Goal: Task Accomplishment & Management: Use online tool/utility

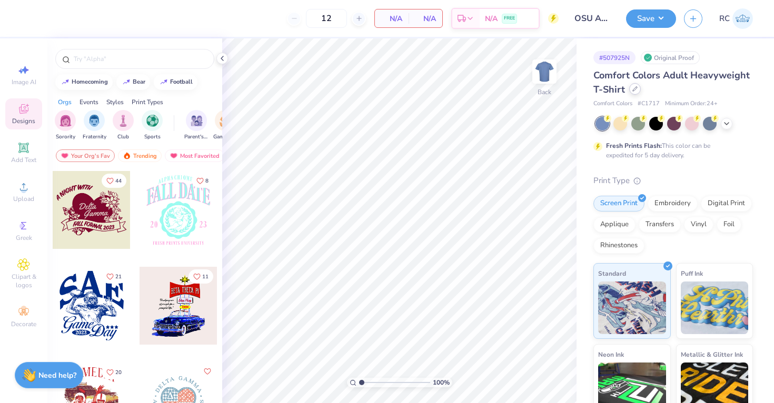
click at [630, 91] on div at bounding box center [635, 89] width 12 height 12
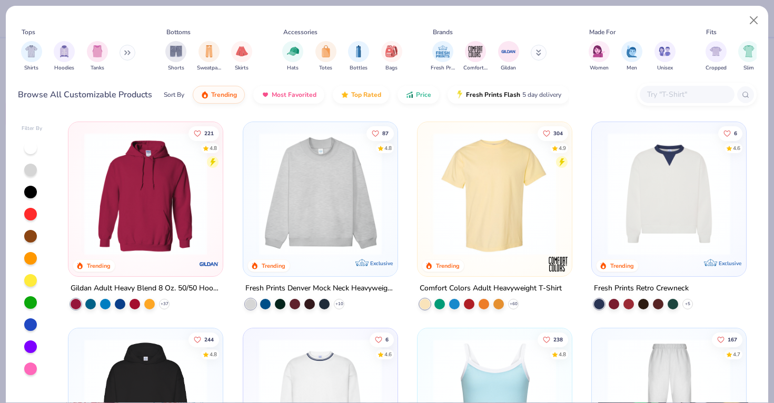
click at [658, 92] on input "text" at bounding box center [686, 94] width 81 height 12
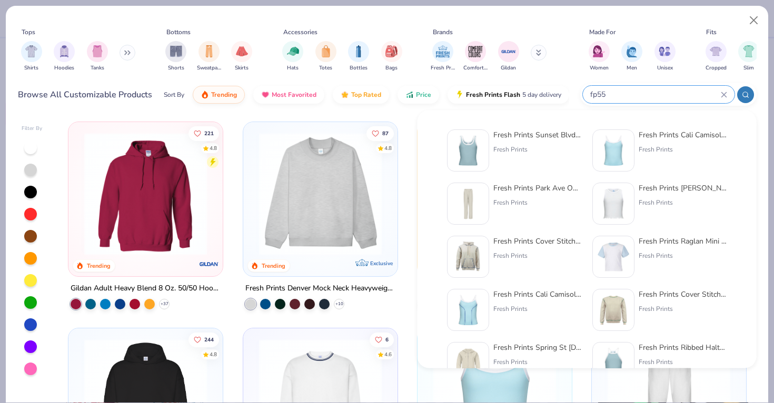
type input "fp55"
click at [496, 147] on div "Fresh Prints" at bounding box center [537, 149] width 88 height 9
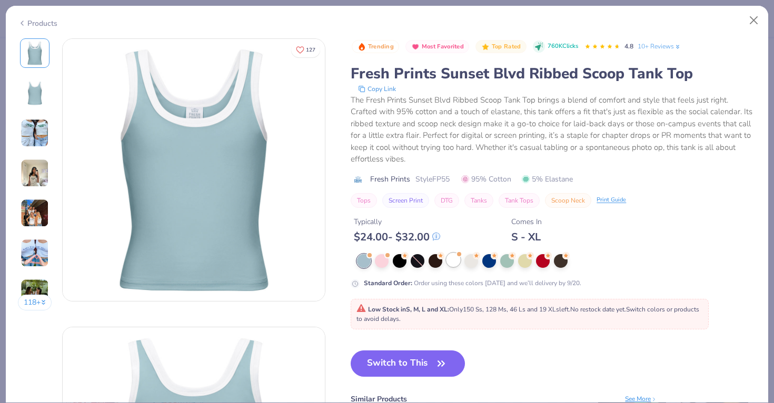
click at [452, 258] on div at bounding box center [453, 260] width 14 height 14
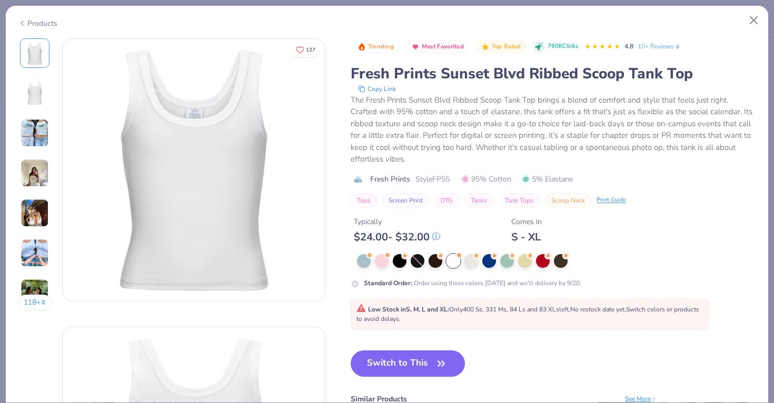
drag, startPoint x: 404, startPoint y: 361, endPoint x: 418, endPoint y: 275, distance: 87.6
click at [404, 361] on button "Switch to This" at bounding box center [408, 364] width 114 height 26
type input "50"
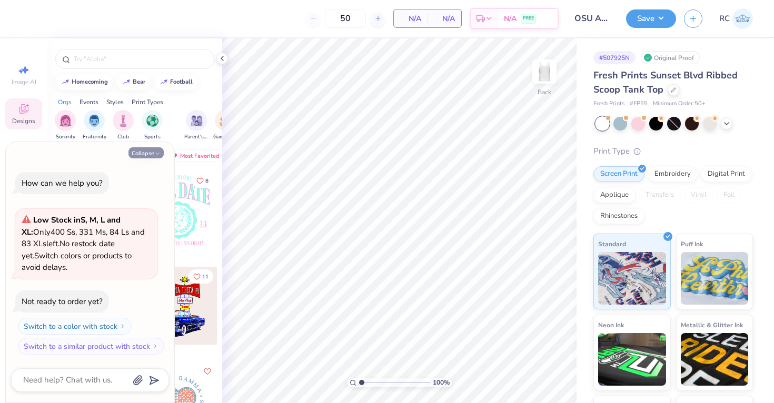
click at [147, 148] on button "Collapse" at bounding box center [145, 152] width 35 height 11
type textarea "x"
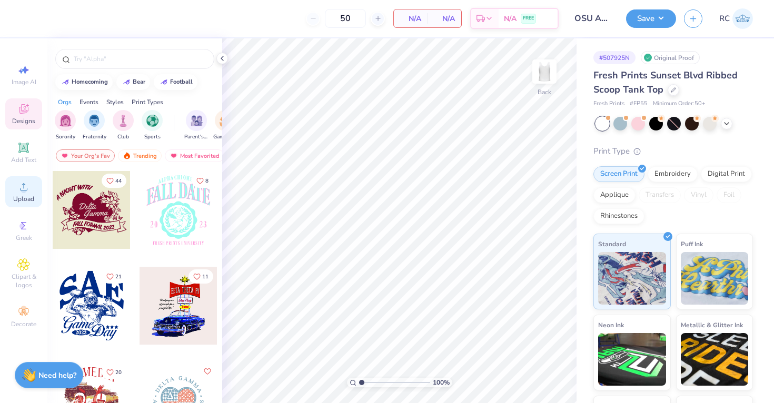
click at [22, 197] on span "Upload" at bounding box center [23, 199] width 21 height 8
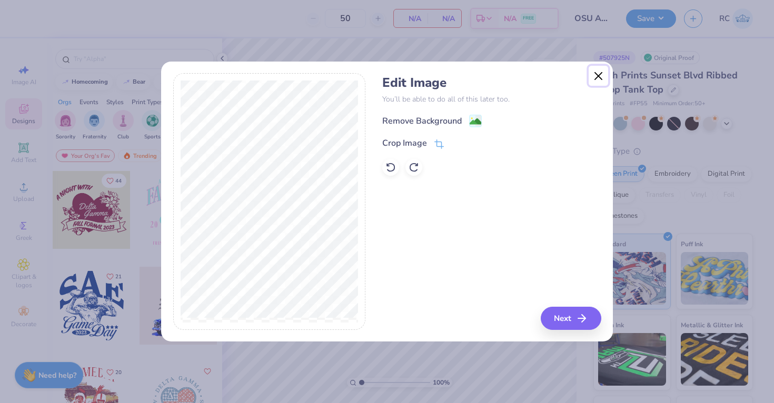
click at [599, 78] on button "Close" at bounding box center [598, 76] width 20 height 20
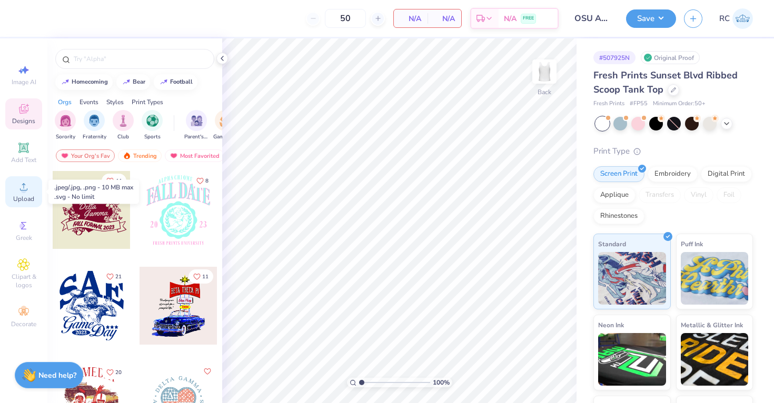
click at [22, 188] on circle at bounding box center [24, 190] width 6 height 6
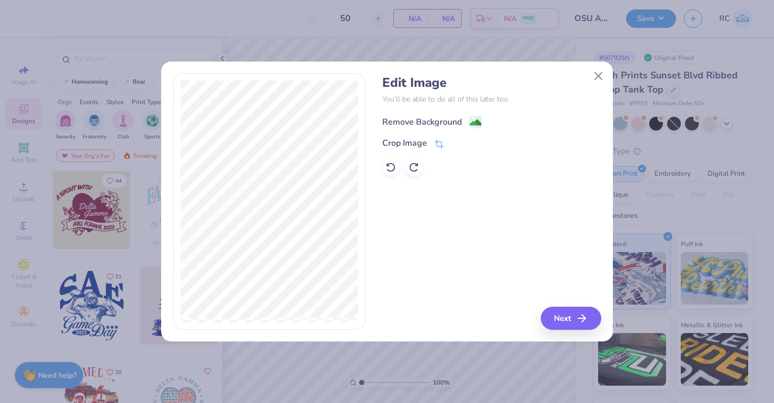
click at [471, 119] on circle at bounding box center [472, 120] width 2 height 2
click at [555, 317] on button "Next" at bounding box center [572, 318] width 61 height 23
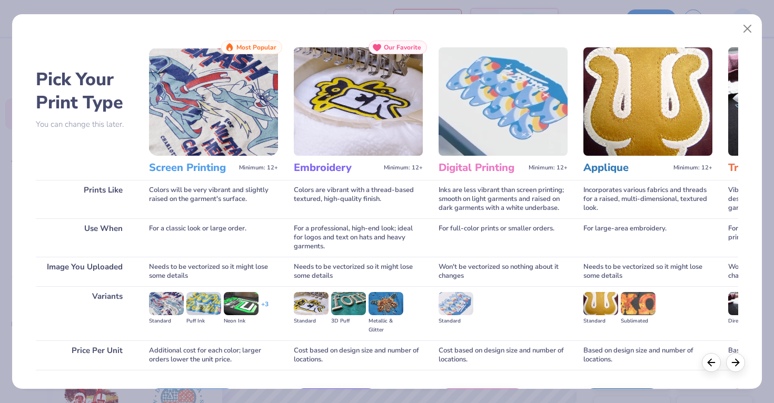
scroll to position [69, 0]
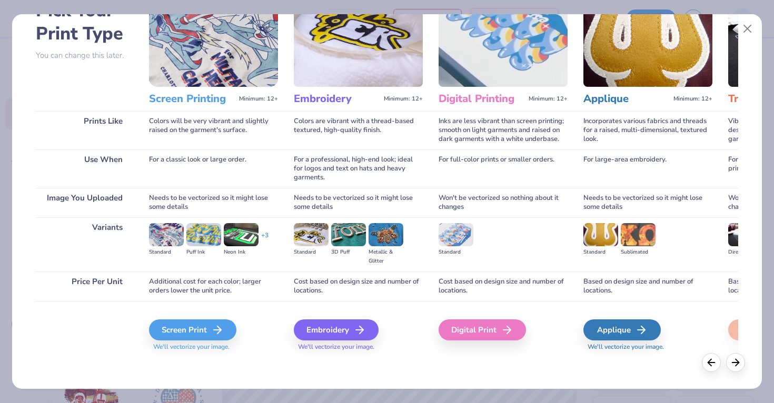
click at [197, 341] on div "Screen Print We'll vectorize your image." at bounding box center [213, 335] width 129 height 32
click at [191, 330] on div "Screen Print" at bounding box center [194, 329] width 87 height 21
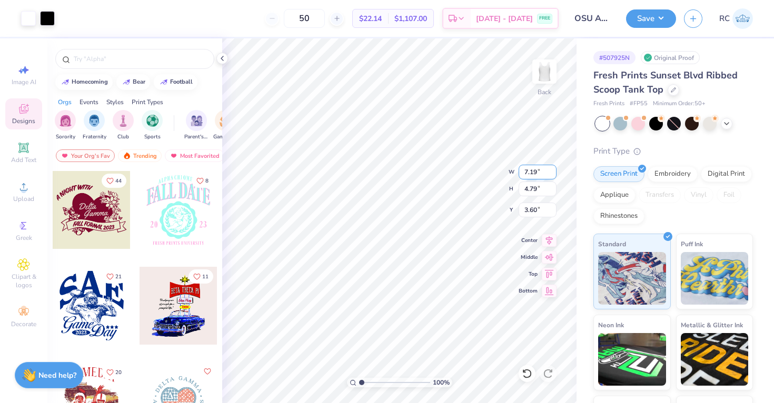
click at [530, 174] on input "7.19" at bounding box center [537, 172] width 38 height 15
type input "3.00"
type input "2.00"
click at [530, 212] on input "2.31" at bounding box center [537, 210] width 38 height 15
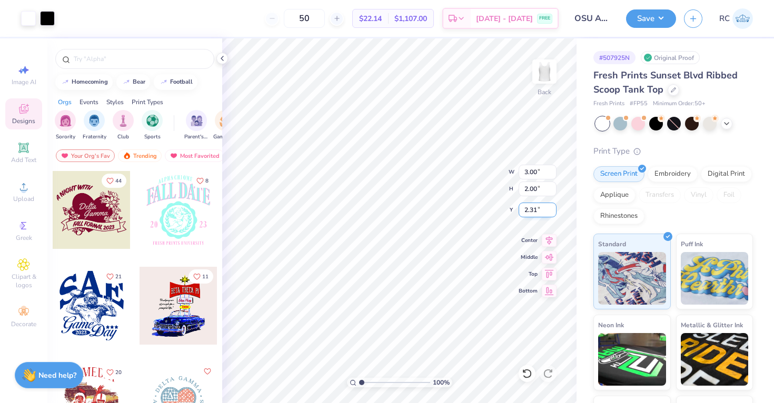
click at [530, 212] on input "2.31" at bounding box center [537, 210] width 38 height 15
type input "2.00"
click at [552, 238] on icon at bounding box center [549, 239] width 15 height 13
click at [660, 21] on button "Save" at bounding box center [651, 17] width 50 height 18
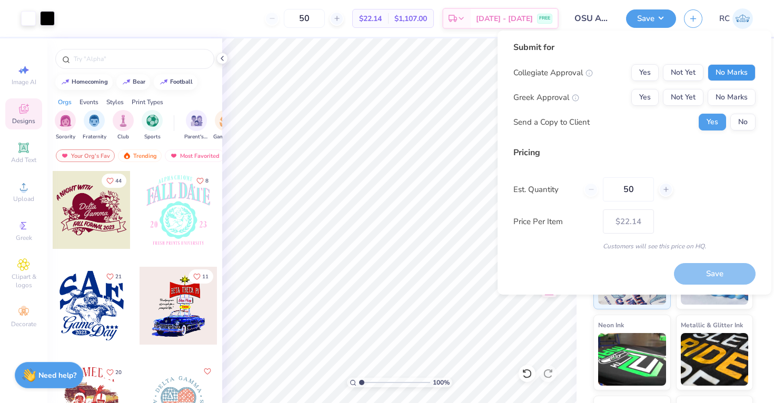
click at [736, 72] on button "No Marks" at bounding box center [731, 72] width 48 height 17
click at [650, 97] on button "Yes" at bounding box center [644, 97] width 27 height 17
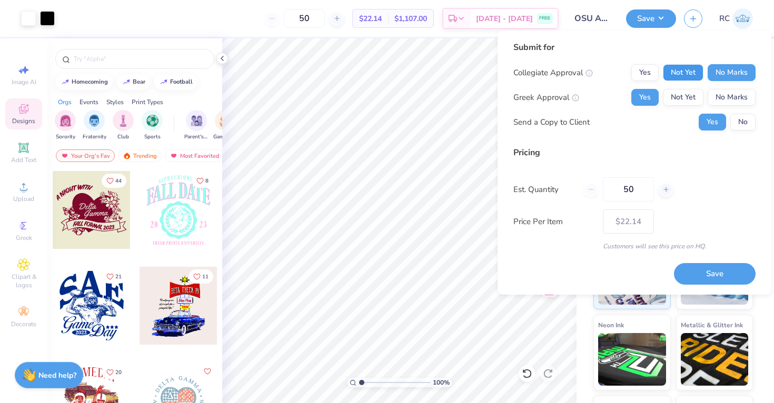
click at [685, 69] on button "Not Yet" at bounding box center [683, 72] width 41 height 17
click at [653, 72] on button "Yes" at bounding box center [644, 72] width 27 height 17
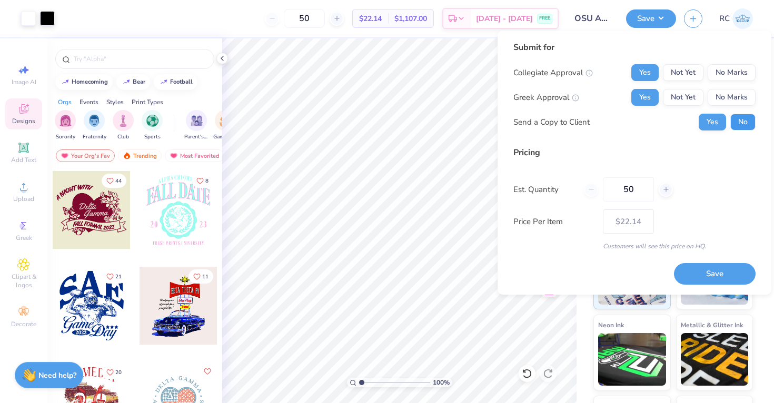
click at [735, 124] on button "No" at bounding box center [742, 122] width 25 height 17
click at [705, 276] on button "Save" at bounding box center [715, 274] width 82 height 22
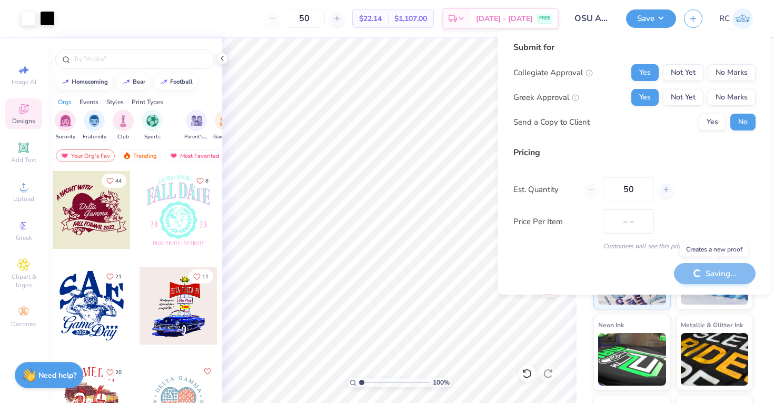
type input "$22.14"
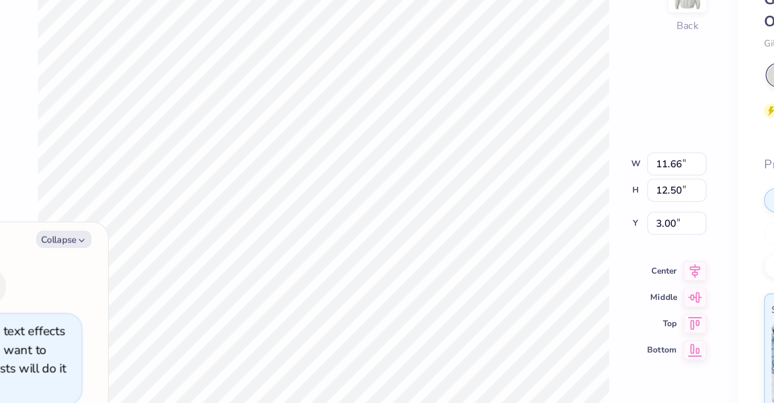
type textarea "x"
type input "0.13"
type input "0.18"
type input "15.07"
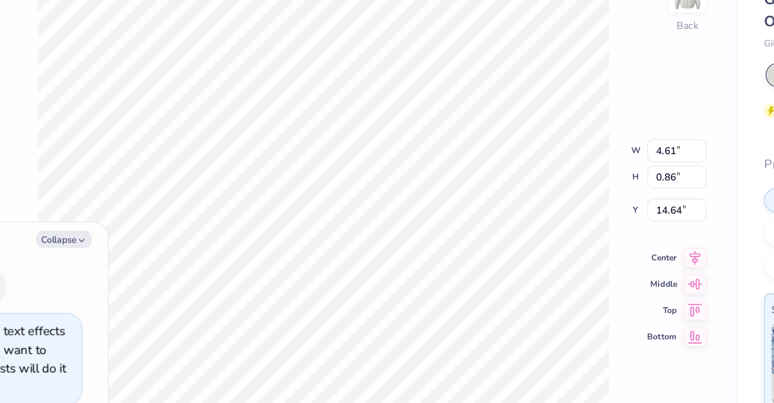
type textarea "x"
type input "6.04"
type input "1.47"
type input "14.28"
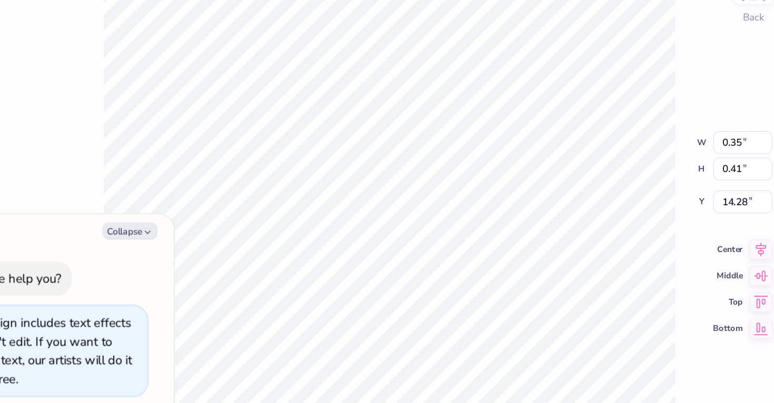
type textarea "x"
type input "0.80"
type input "0.66"
type textarea "x"
type input "0.83"
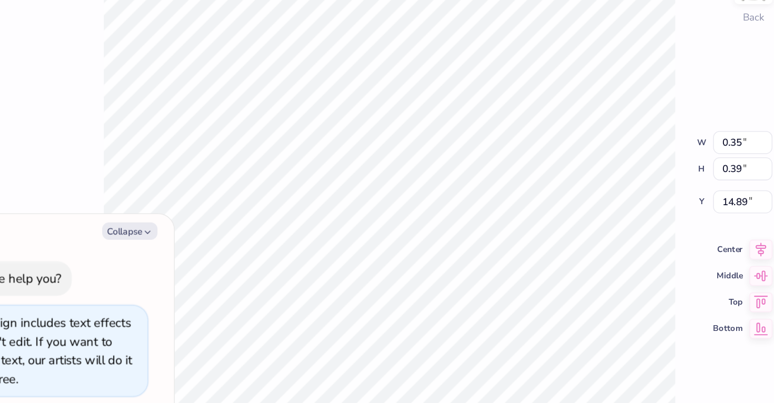
type input "0.56"
type input "14.73"
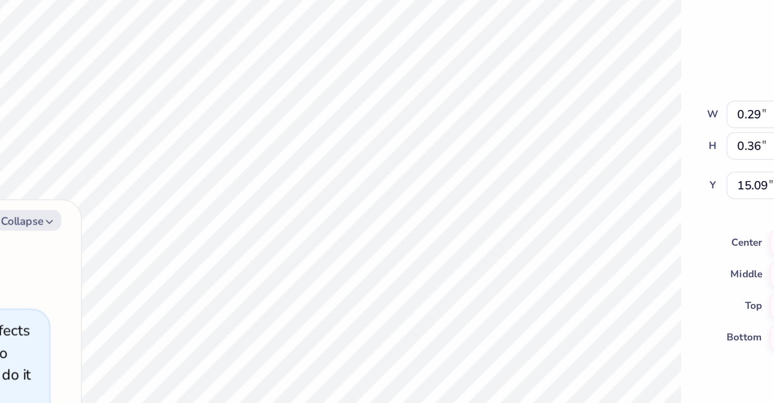
type textarea "x"
type input "15.19"
type textarea "x"
type input "0.88"
type input "0.41"
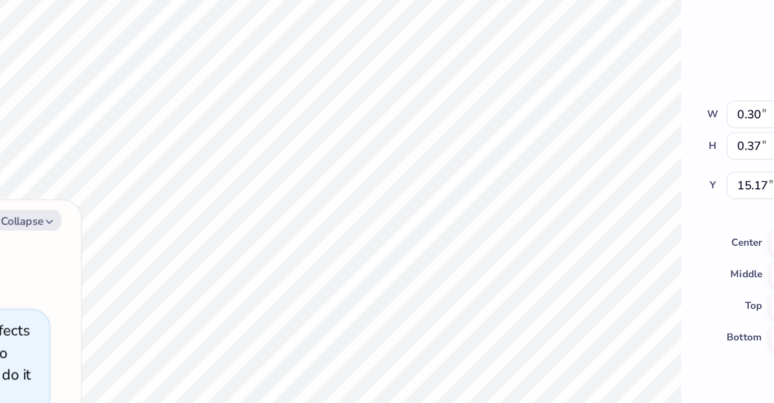
type input "15.13"
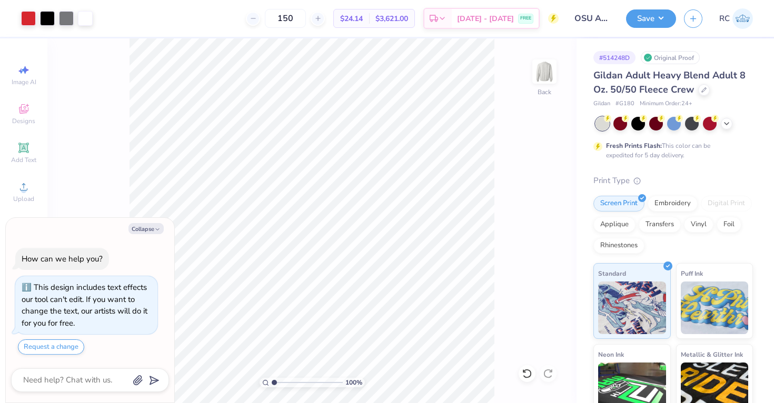
type textarea "x"
